Goal: Information Seeking & Learning: Find specific fact

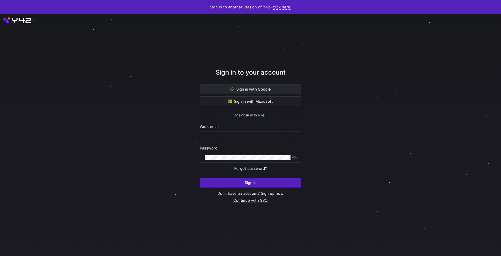
click at [251, 92] on span at bounding box center [250, 88] width 101 height 9
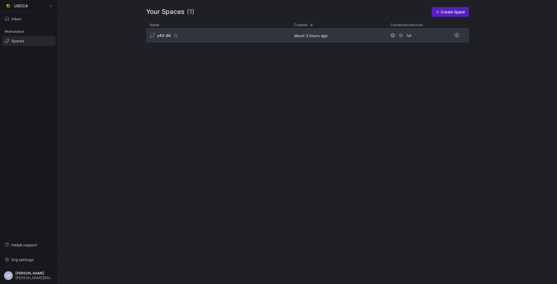
click at [189, 40] on div "y42-dd" at bounding box center [218, 35] width 145 height 14
click at [228, 39] on div "y42-dd" at bounding box center [218, 35] width 145 height 14
click at [156, 38] on div "y42-dd" at bounding box center [218, 35] width 145 height 14
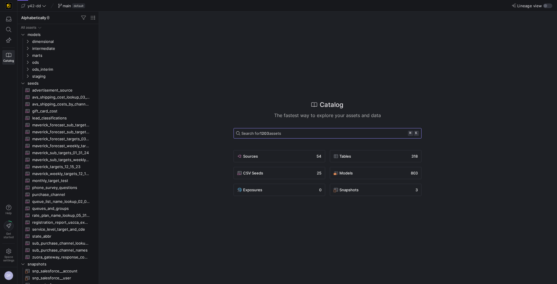
click at [286, 132] on span "Search for 1203 assets ⌘ k" at bounding box center [327, 133] width 183 height 5
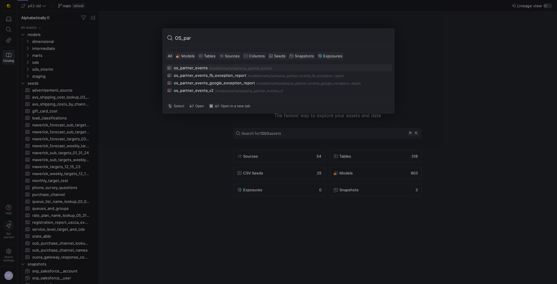
type input "OS_par"
click at [189, 67] on div "os_partner_events" at bounding box center [191, 68] width 34 height 5
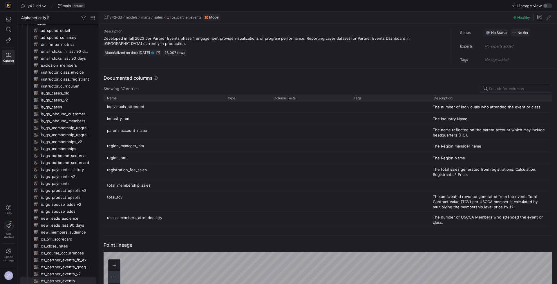
scroll to position [380, 0]
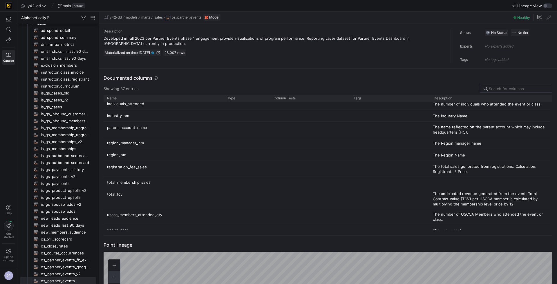
click at [501, 86] on input at bounding box center [519, 88] width 60 height 5
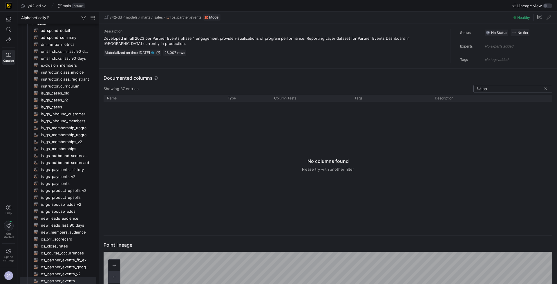
type input "p"
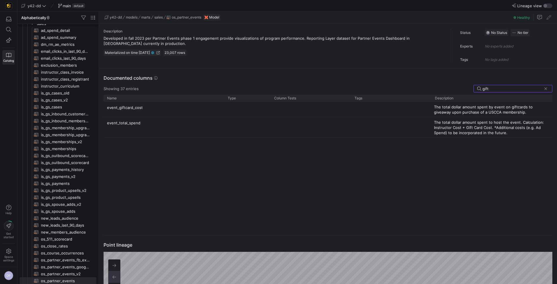
type input "gift"
click at [470, 107] on p "The total dollar amount spent by event on giftcards to giveaway upon purchase o…" at bounding box center [491, 109] width 115 height 10
click at [516, 111] on p "The total dollar amount spent by event on giftcards to giveaway upon purchase o…" at bounding box center [491, 109] width 115 height 10
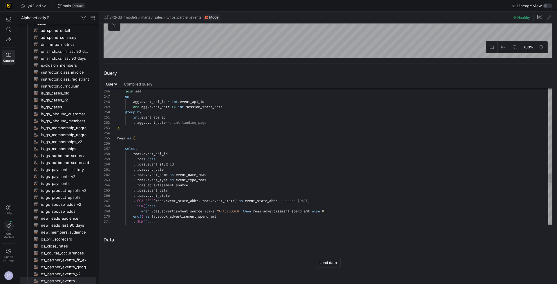
type textarea "int.event_api_id , agg.event_date--, int.landing_page ), roas as ( select roas.…"
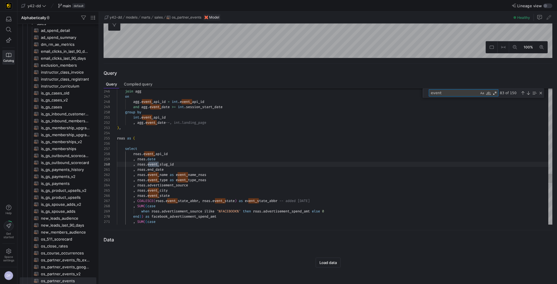
type textarea "event_"
type textarea "--, roas.date TE hashed out 2024-12-19 this was causing dup rows , event_tcv - …"
type textarea "event_g"
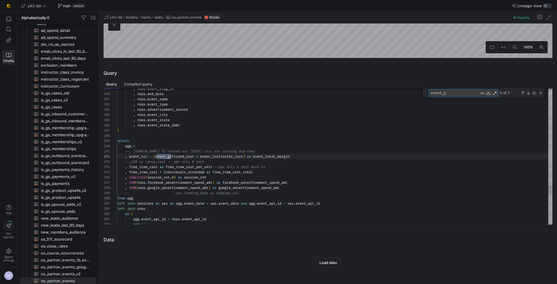
type textarea "--, roas.date TE hashed out 2024-12-19 this was causing dup rows , event_tcv - …"
type textarea "event_gi"
type textarea "--, roas.date TE hashed out 2024-12-19 this was causing dup rows , event_tcv - …"
type textarea "event_gif"
type textarea "--, roas.date TE hashed out 2024-12-19 this was causing dup rows , event_tcv - …"
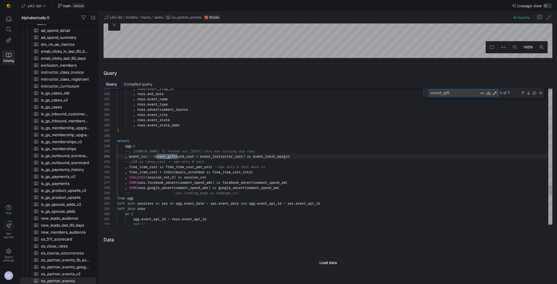
type textarea "event_gift"
type textarea "--, roas.date TE hashed out 2024-12-19 this was causing dup rows , event_tcv - …"
drag, startPoint x: 196, startPoint y: 156, endPoint x: 157, endPoint y: 156, distance: 38.9
drag, startPoint x: 462, startPoint y: 94, endPoint x: 423, endPoint y: 93, distance: 39.2
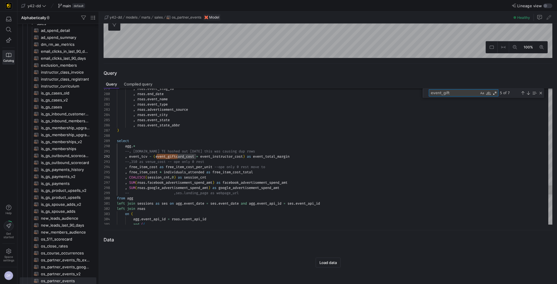
click at [423, 93] on div "279 280 281 282 283 284 285 286 287 288 289 290 291 292 293 294 295 296 297 298…" at bounding box center [328, 157] width 449 height 136
paste textarea "card_cost"
type textarea "event_giftcard_cost"
click at [527, 91] on div "Next Match (Enter)" at bounding box center [528, 93] width 5 height 5
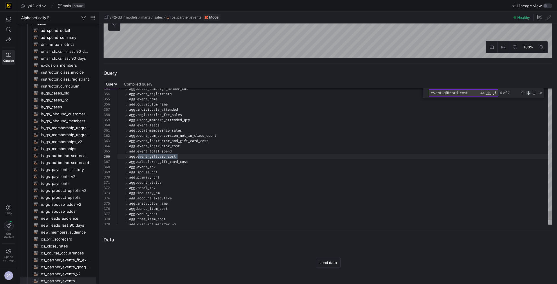
click at [527, 91] on div "Next Match (Enter)" at bounding box center [528, 93] width 5 height 5
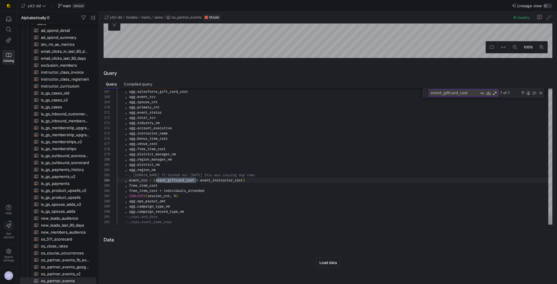
click at [527, 91] on div "Next Match (Enter)" at bounding box center [528, 93] width 5 height 5
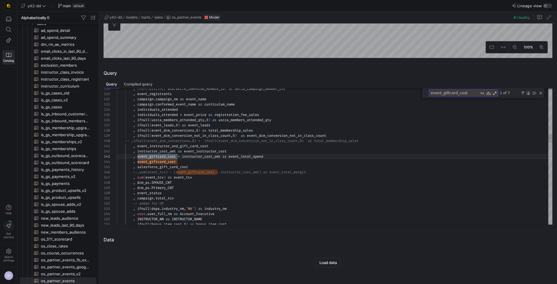
scroll to position [52, 60]
click at [527, 91] on div "Next Match (Enter)" at bounding box center [528, 93] width 5 height 5
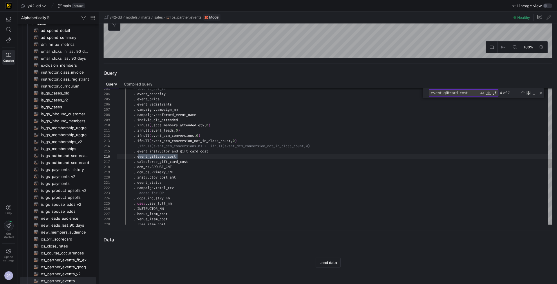
click at [527, 91] on div "Next Match (Enter)" at bounding box center [528, 93] width 5 height 5
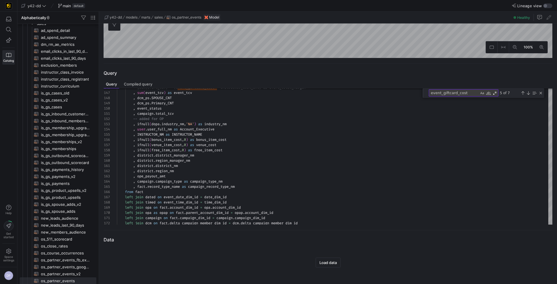
drag, startPoint x: 306, startPoint y: 77, endPoint x: 306, endPoint y: 81, distance: 4.1
click at [306, 81] on div "Query Query Compiled query 146 147 148 149 150 151 152 153 154 155 156 157 158 …" at bounding box center [327, 147] width 456 height 167
type textarea ", district.district_nm , district.region_nm , ope_payout_amt , campaign.campaig…"
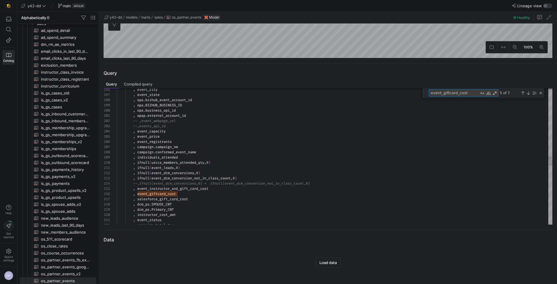
drag, startPoint x: 477, startPoint y: 93, endPoint x: 425, endPoint y: 92, distance: 52.2
click at [425, 92] on div "event_giftcard_cost event_giftcard_cost 5 of 7" at bounding box center [484, 94] width 122 height 10
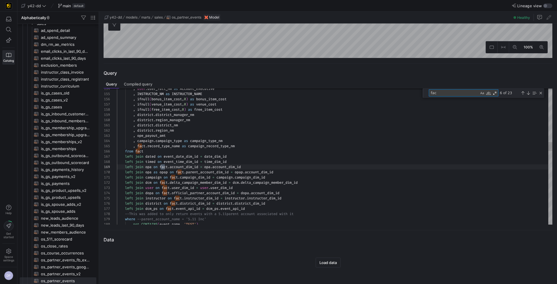
type textarea "fact"
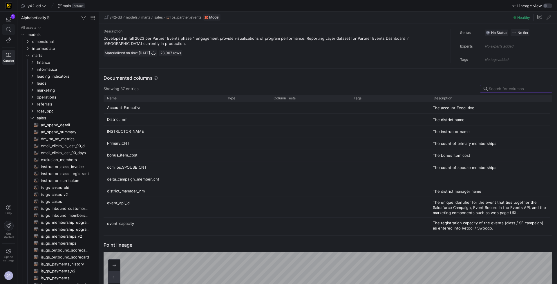
click at [11, 28] on span at bounding box center [8, 29] width 7 height 5
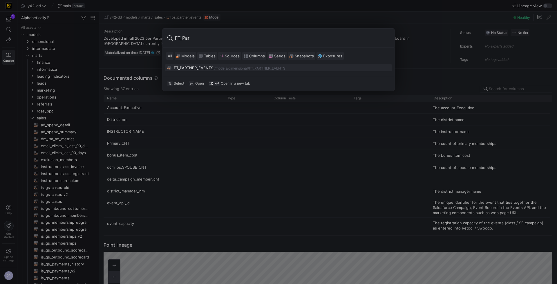
type input "FT_Par"
click at [192, 67] on div "FT_PARTNER_EVENTS" at bounding box center [193, 68] width 39 height 5
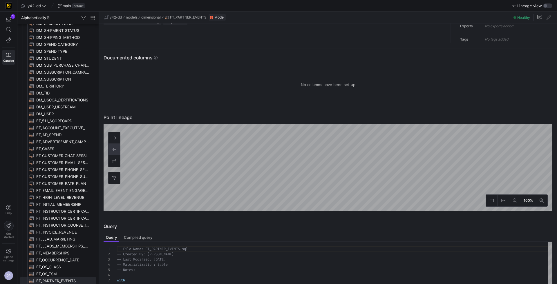
scroll to position [174, 0]
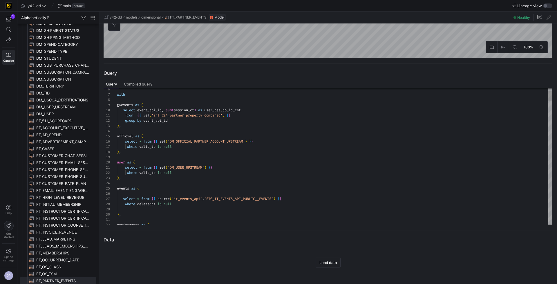
type textarea "select * from {{ ref('DM_USER_UPSTREAM') }} where valid_to is null ), events as…"
type textarea "g"
type textarea "registrants as ( select eventid ,count(*) as num_registrants ,sum (case when up…"
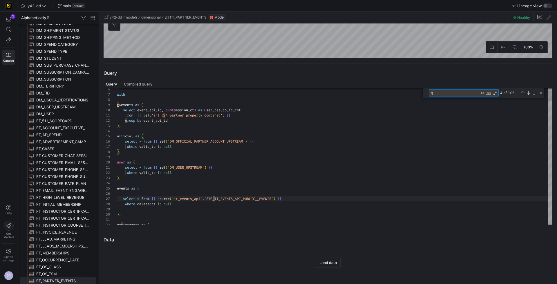
type textarea "gi"
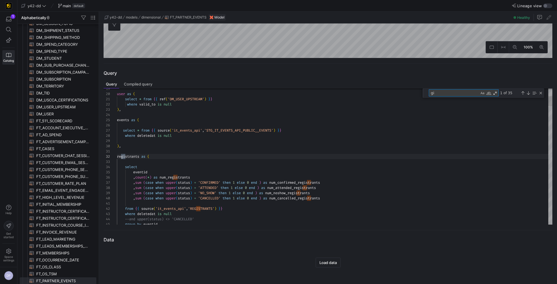
type textarea "start_date, end_Date from (select case when partner_type ='511' and type = 'BON…"
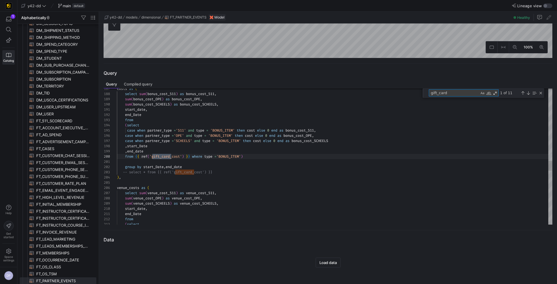
scroll to position [52, 54]
type textarea "gift_card"
click at [232, 156] on div "costs as ( select sum ( bonus_cost_511 ) as bonus_cost_511 , sum ( bonus_cost_O…" at bounding box center [335, 31] width 436 height 1853
click at [529, 91] on div "Next Match (Enter)" at bounding box center [528, 93] width 5 height 5
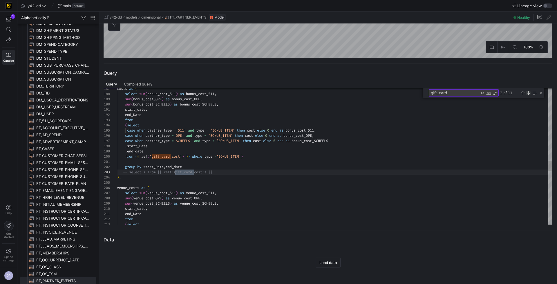
click at [529, 91] on div "Next Match (Enter)" at bounding box center [528, 93] width 5 height 5
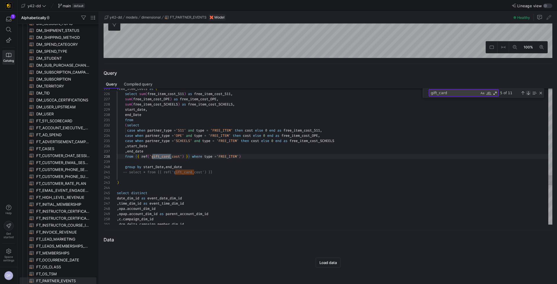
click at [529, 91] on div "Next Match (Enter)" at bounding box center [528, 93] width 5 height 5
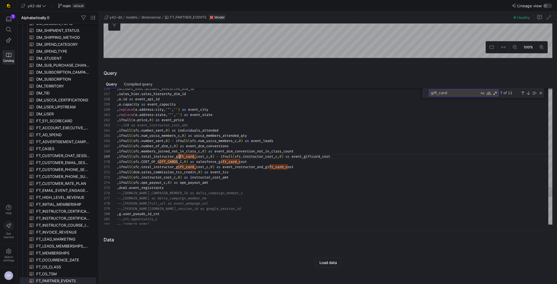
scroll to position [41, 63]
click at [528, 92] on div "Next Match (Enter)" at bounding box center [528, 93] width 5 height 5
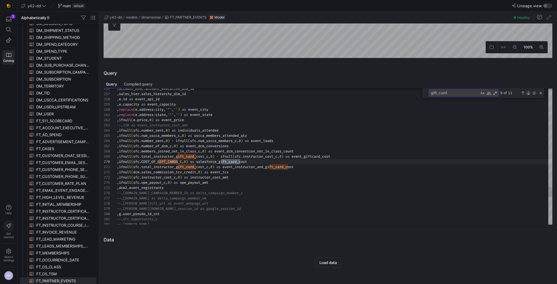
scroll to position [0, 79]
click at [528, 92] on div "Next Match (Enter)" at bounding box center [528, 93] width 5 height 5
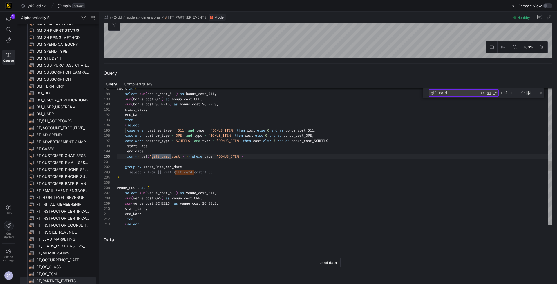
scroll to position [0, 54]
click at [528, 92] on div "Next Match (Enter)" at bounding box center [528, 93] width 5 height 5
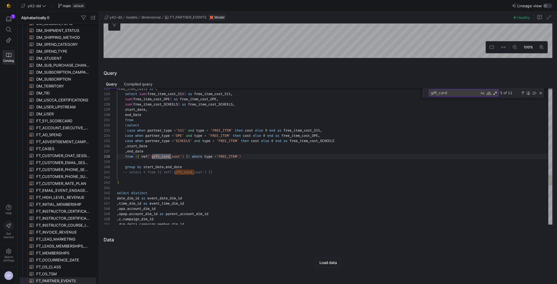
click at [528, 92] on div "Next Match (Enter)" at bounding box center [528, 93] width 5 height 5
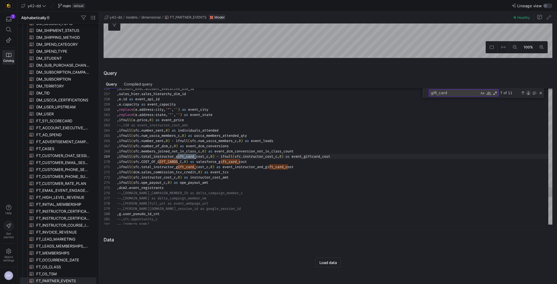
click at [528, 92] on div "Next Match (Enter)" at bounding box center [528, 93] width 5 height 5
drag, startPoint x: 450, startPoint y: 93, endPoint x: 420, endPoint y: 93, distance: 29.9
click at [420, 93] on div "256 257 258 259 260 261 262 263 264 265 266 267 268 269 270 271 272 273 274 275…" at bounding box center [328, 157] width 449 height 136
type textarea ",replace(e.address:state,'"','') as event_state ,ifnull(e.price,0) as event_pri…"
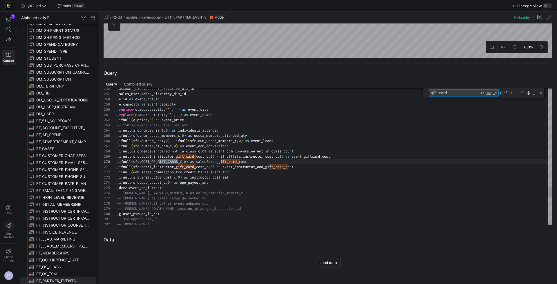
type textarea "s"
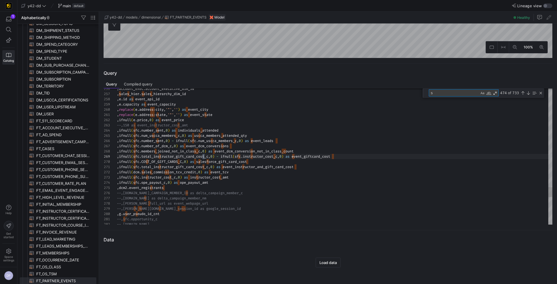
type textarea "ess:state,'"','') as event_state ,ifnull(e.price,0) as event_price --,150 as ev…"
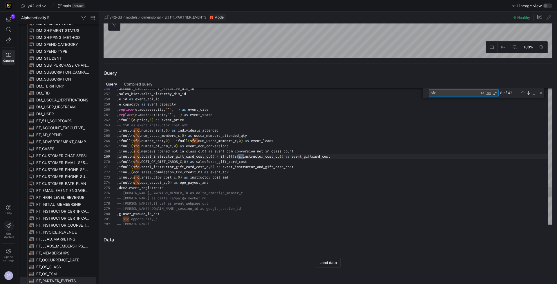
scroll to position [52, 127]
type textarea "sfc"
click at [529, 92] on div "Next Match (Enter)" at bounding box center [528, 93] width 5 height 5
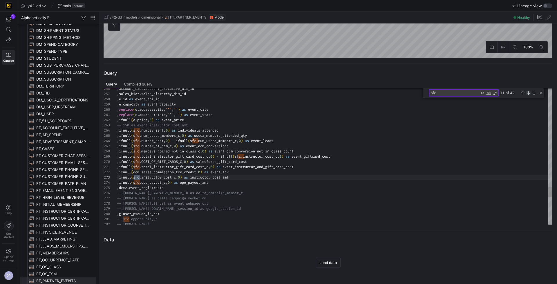
click at [529, 92] on div "Next Match (Enter)" at bounding box center [528, 93] width 5 height 5
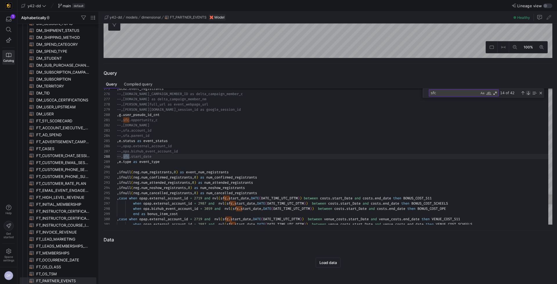
click at [529, 92] on div "Next Match (Enter)" at bounding box center [528, 93] width 5 height 5
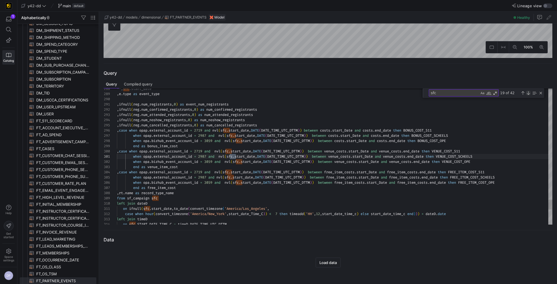
click at [529, 92] on div "Next Match (Enter)" at bounding box center [528, 93] width 5 height 5
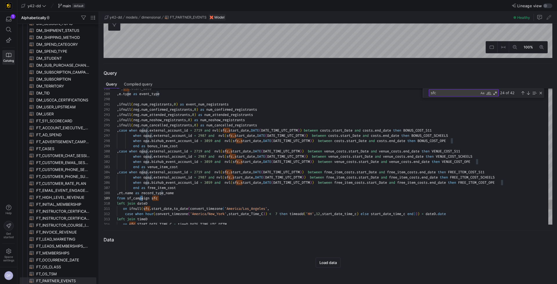
scroll to position [26, 25]
type textarea "art_Date and free_item_costs.end_date then FREE_ITEM_COST_511 when opap.externa…"
drag, startPoint x: 149, startPoint y: 198, endPoint x: 131, endPoint y: 198, distance: 18.3
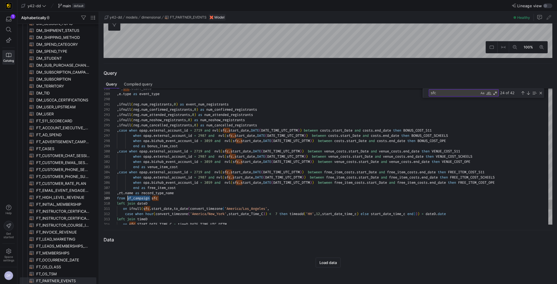
click at [10, 28] on icon at bounding box center [8, 29] width 5 height 5
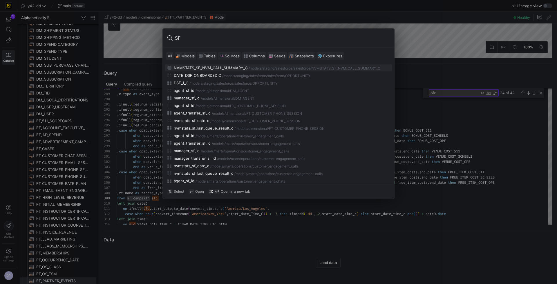
type input "S"
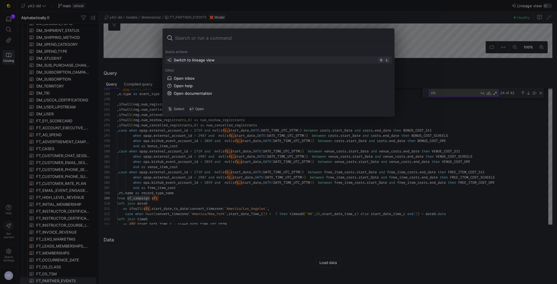
click at [453, 123] on div at bounding box center [278, 142] width 557 height 284
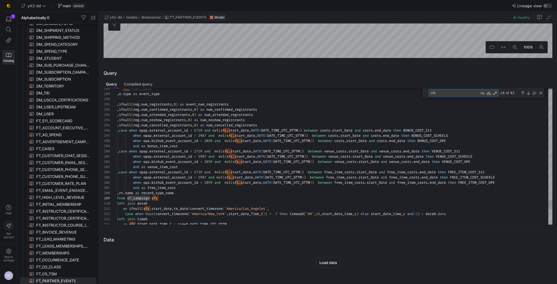
click at [442, 95] on textarea "sfc" at bounding box center [454, 93] width 50 height 7
type textarea "sf_campaign"
type textarea "sf_campaign as ( select * from {{ ref('stg_salesforce__CAMPAIGN') }} where is_d…"
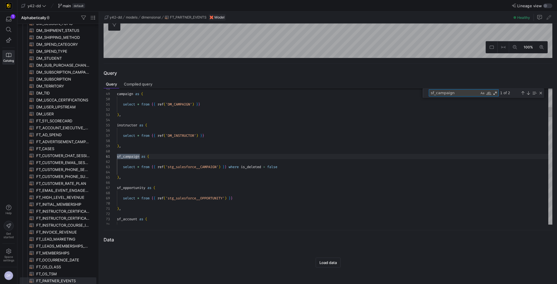
scroll to position [52, 23]
type textarea "sf_campaign"
drag, startPoint x: 219, startPoint y: 167, endPoint x: 170, endPoint y: 166, distance: 49.3
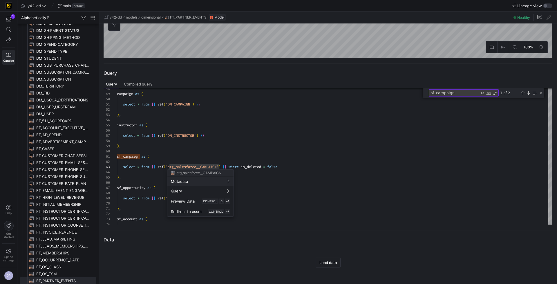
click at [7, 29] on div at bounding box center [278, 142] width 557 height 284
click at [11, 29] on icon at bounding box center [8, 29] width 5 height 5
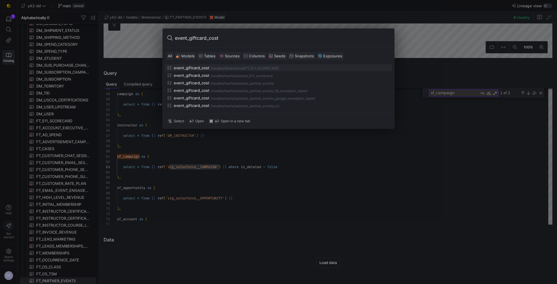
drag, startPoint x: 228, startPoint y: 39, endPoint x: 168, endPoint y: 34, distance: 60.0
click at [169, 33] on div "event_giftcard_cost" at bounding box center [279, 38] width 232 height 19
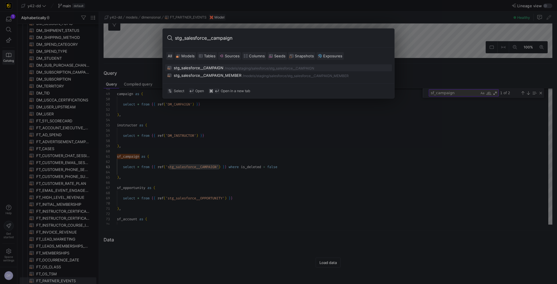
type input "stg_salesforce__campaign"
click at [204, 66] on div "stg_salesforce__CAMPAIGN" at bounding box center [199, 68] width 50 height 5
click at [207, 66] on div "Query Query Compiled query 48 49 50 51 52 53 54 55 56 57 58 59 60 61 62 63 64 6…" at bounding box center [327, 147] width 456 height 167
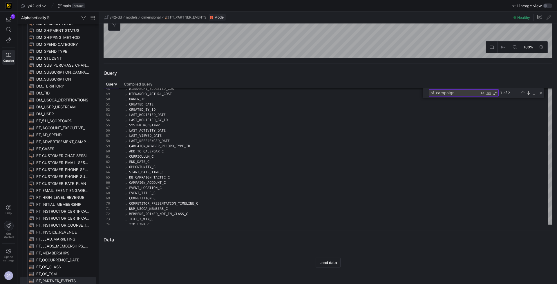
type textarea "-- File Name: stg_salesforce__CAMPAIGN.sql -- Created By: [PERSON_NAME] -- Last…"
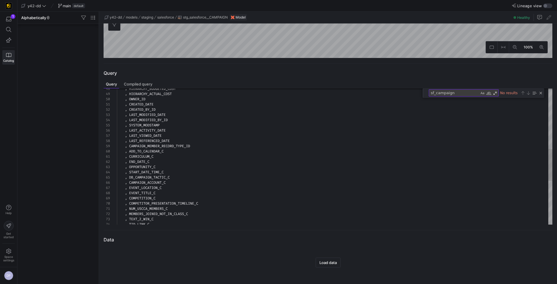
scroll to position [1564, 0]
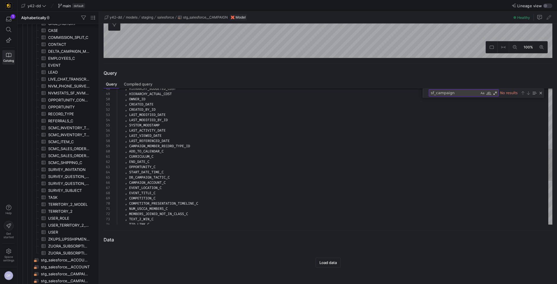
click at [467, 93] on textarea "sf_campaign" at bounding box center [454, 93] width 50 height 7
drag, startPoint x: 466, startPoint y: 94, endPoint x: 425, endPoint y: 93, distance: 41.5
click at [425, 93] on div "sf_campaign sf_campaign No results" at bounding box center [484, 94] width 122 height 10
type textarea "g"
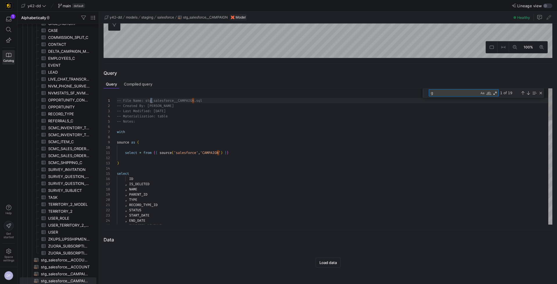
type textarea ", EVENT_TIMEZONE_C , EVENT_END_TIME_C , EVENT_API_ID_C , EVENT_START_TIME_C , E…"
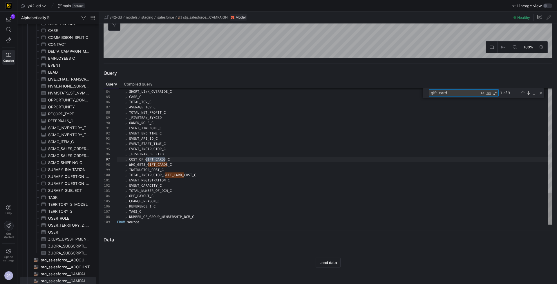
scroll to position [52, 48]
type textarea "gift_card"
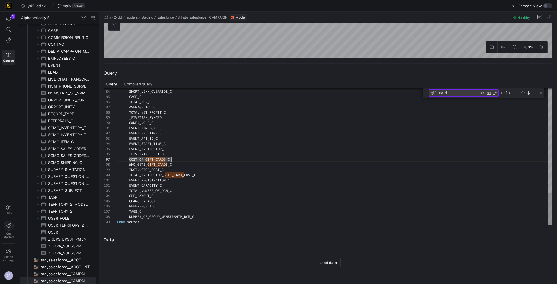
scroll to position [26, 48]
